Goal: Submit feedback/report problem: Submit feedback/report problem

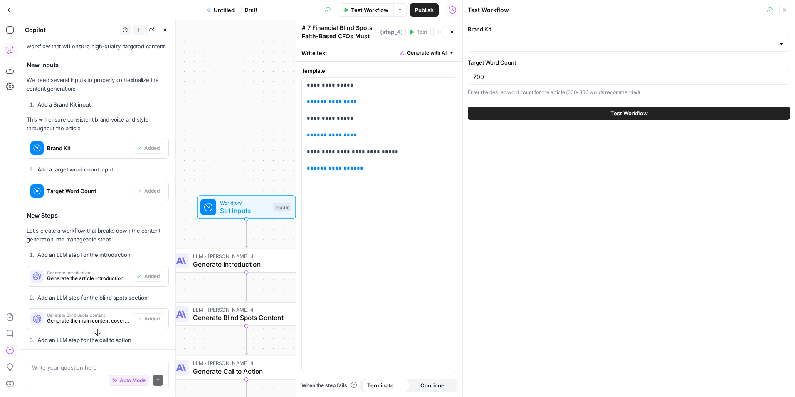
scroll to position [707, 0]
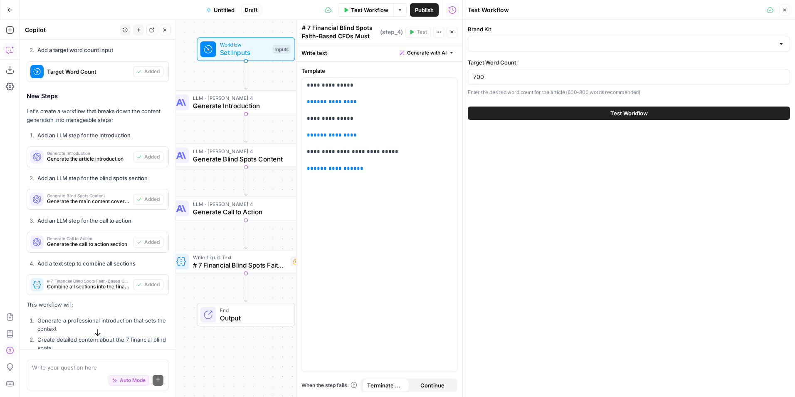
click at [512, 49] on div at bounding box center [629, 44] width 322 height 16
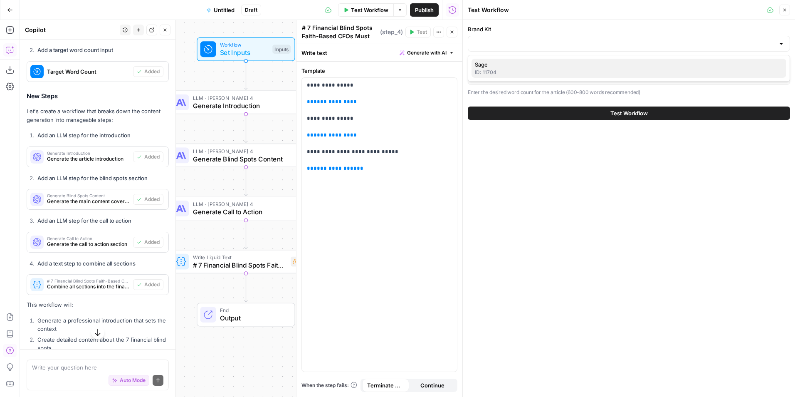
click at [514, 67] on span "Sage" at bounding box center [627, 64] width 305 height 8
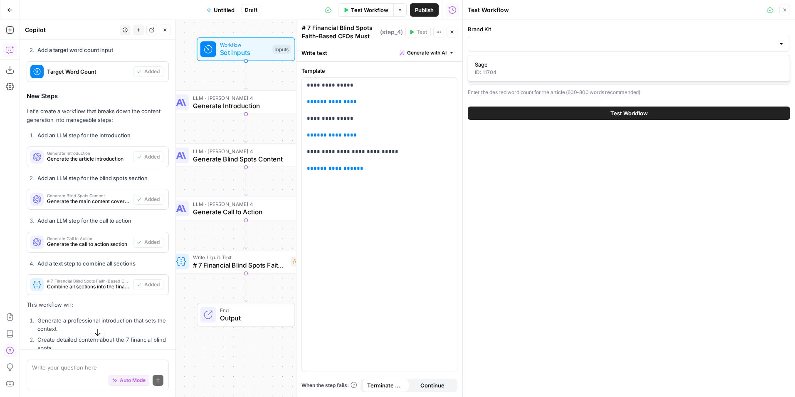
type input "Sage"
click at [509, 117] on button "Test Workflow" at bounding box center [629, 112] width 322 height 13
click at [511, 110] on button "Test Workflow" at bounding box center [629, 112] width 322 height 13
click at [603, 107] on button "Test Workflow" at bounding box center [629, 112] width 322 height 13
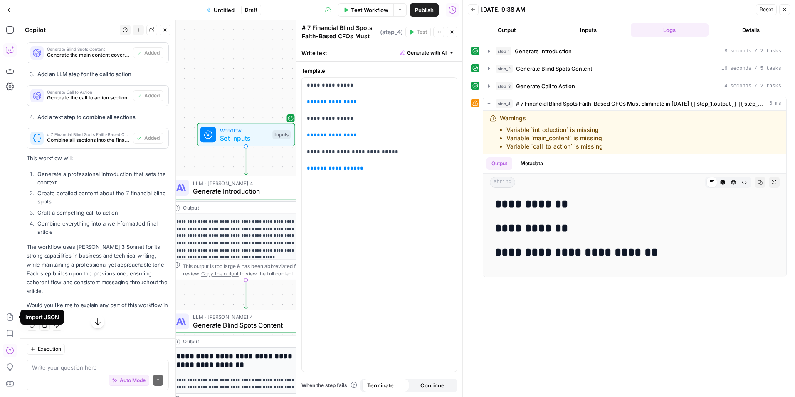
scroll to position [887, 0]
click at [581, 201] on h2 "**********" at bounding box center [635, 204] width 280 height 13
drag, startPoint x: 620, startPoint y: 140, endPoint x: 529, endPoint y: 138, distance: 91.1
click at [529, 138] on div "Warnings Variable `introduction` is missing Variable `main_content` is missing …" at bounding box center [591, 132] width 202 height 37
click at [529, 140] on li "Variable `main_content` is missing" at bounding box center [554, 138] width 96 height 8
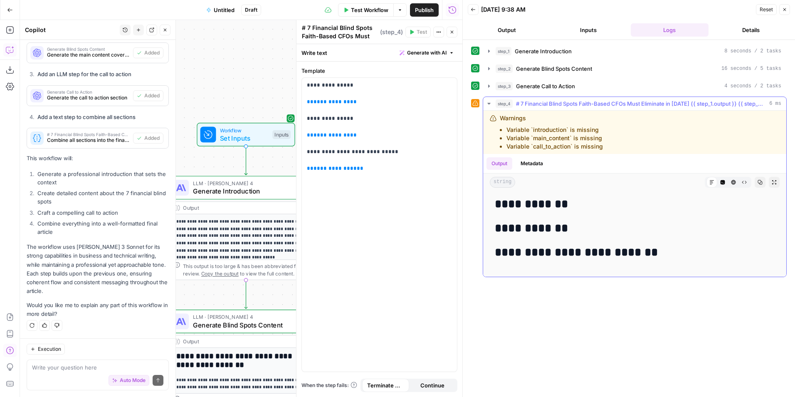
drag, startPoint x: 609, startPoint y: 147, endPoint x: 503, endPoint y: 129, distance: 107.5
click at [503, 129] on div "Warnings Variable `introduction` is missing Variable `main_content` is missing …" at bounding box center [591, 132] width 202 height 37
copy ul "Variable `introduction` is missing Variable `main_content` is missing Variable …"
click at [86, 367] on textarea at bounding box center [97, 367] width 131 height 8
paste textarea "Variable `introduction` is missing Variable `main_content` is missing Variable …"
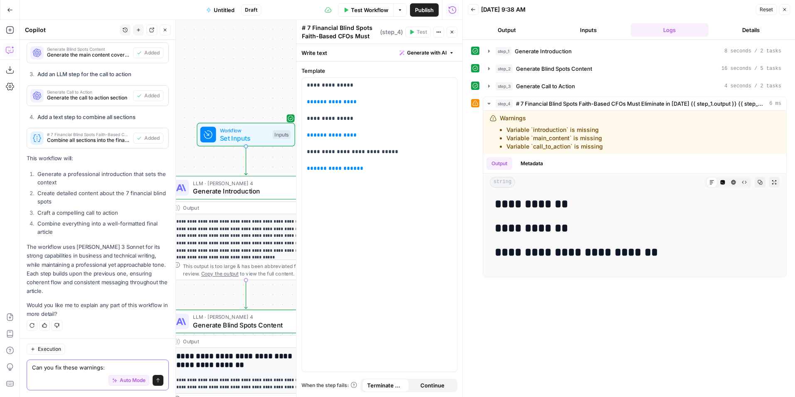
type textarea "Can you fix these warnings: Variable `introduction` is missing Variable `main_c…"
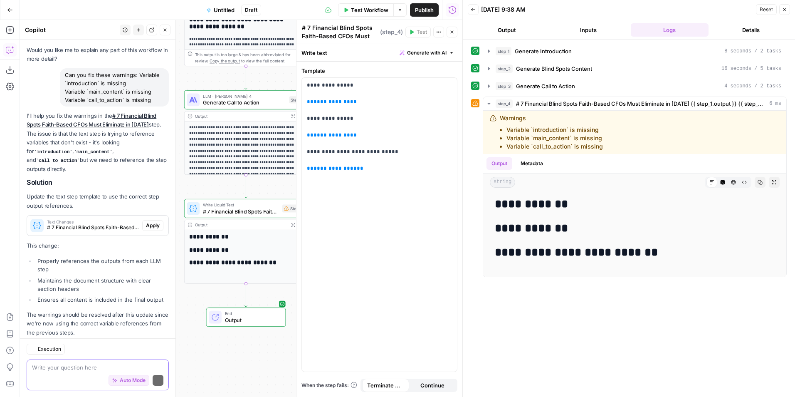
scroll to position [1151, 0]
